Goal: Transaction & Acquisition: Download file/media

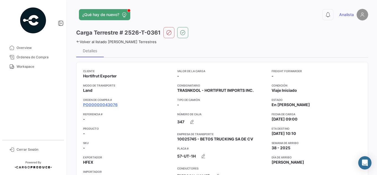
scroll to position [55, 0]
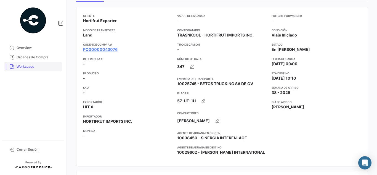
click at [35, 63] on link "Workspace" at bounding box center [32, 66] width 57 height 9
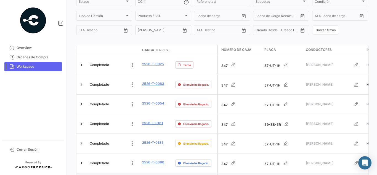
scroll to position [105, 0]
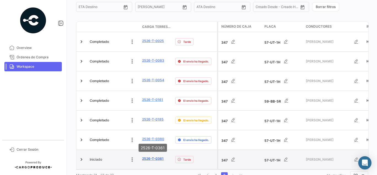
click at [148, 156] on link "2526-T-0361" at bounding box center [153, 158] width 22 height 5
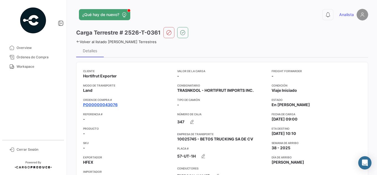
click at [96, 103] on link "PO00000043076" at bounding box center [100, 105] width 35 height 6
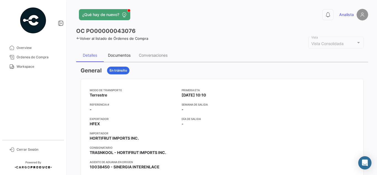
click at [120, 56] on div "Documentos" at bounding box center [119, 55] width 23 height 5
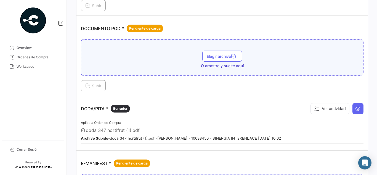
scroll to position [276, 0]
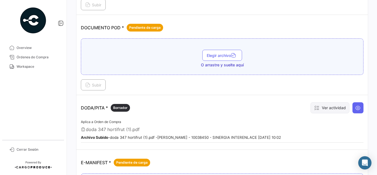
click at [347, 109] on button "Ver actividad" at bounding box center [330, 107] width 39 height 11
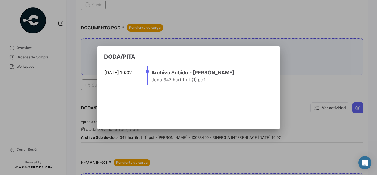
click at [336, 83] on div at bounding box center [188, 87] width 377 height 175
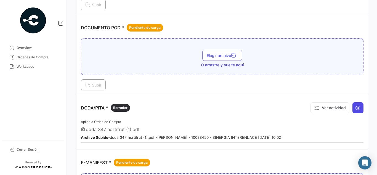
click at [353, 107] on button at bounding box center [358, 107] width 11 height 11
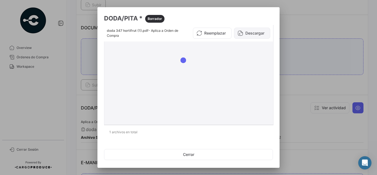
click at [247, 32] on button "Descargar" at bounding box center [252, 33] width 36 height 11
